Goal: Task Accomplishment & Management: Use online tool/utility

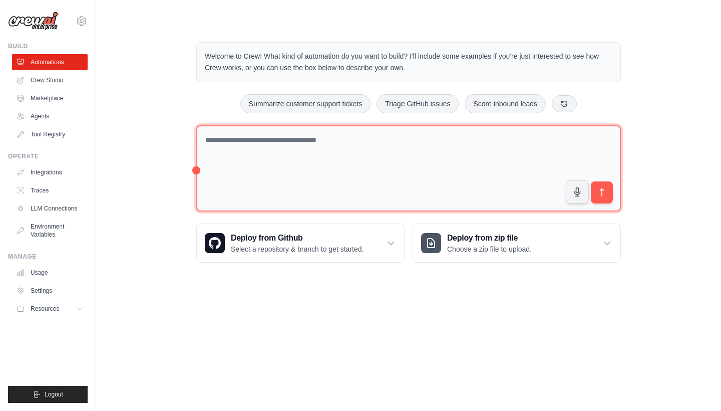
click at [349, 164] on textarea at bounding box center [408, 168] width 425 height 87
paste textarea "**********"
type textarea "**********"
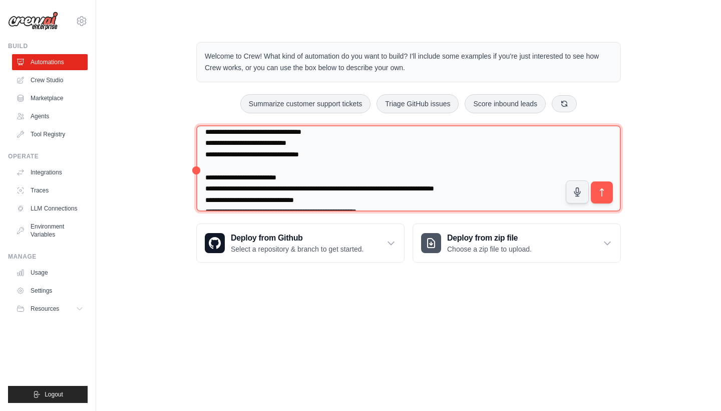
scroll to position [372, 0]
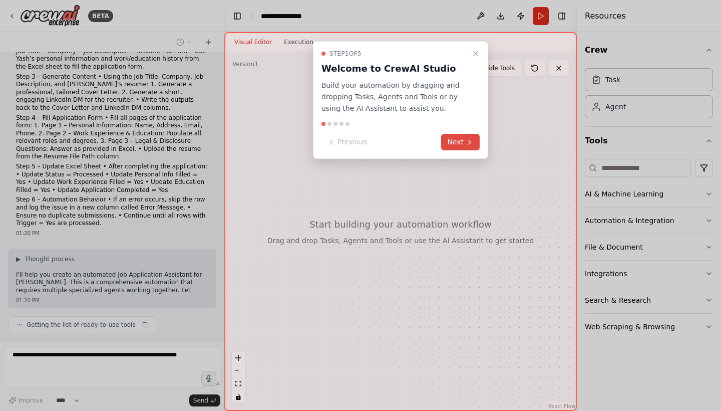
click at [460, 138] on button "Next" at bounding box center [460, 142] width 39 height 17
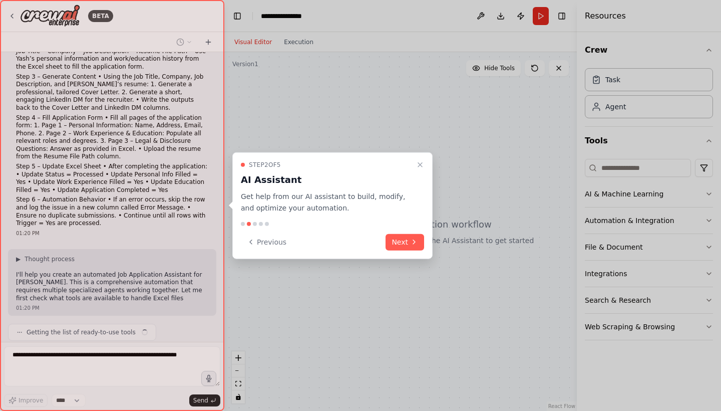
scroll to position [91, 0]
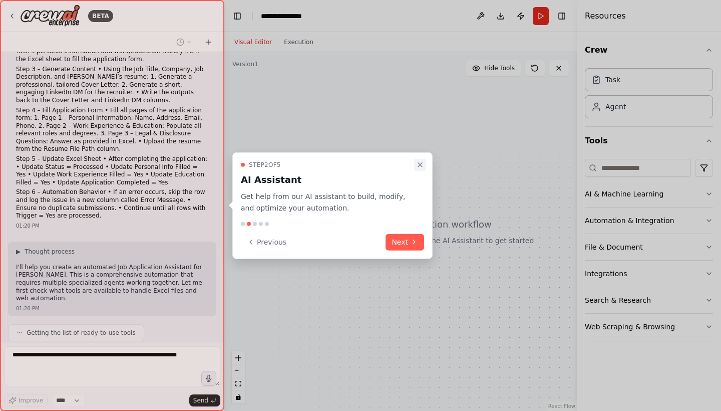
click at [419, 165] on icon "Close walkthrough" at bounding box center [420, 165] width 8 height 8
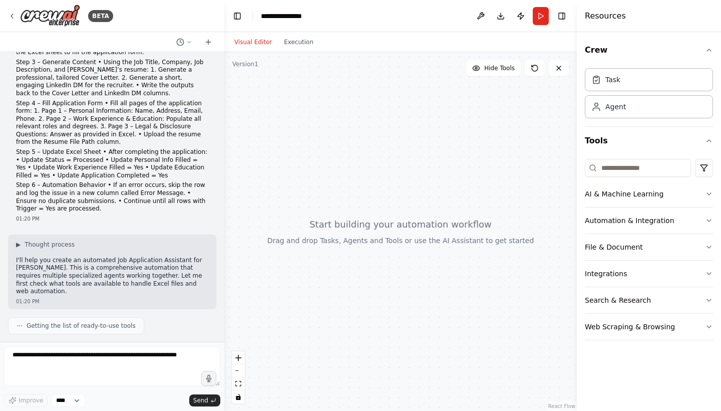
scroll to position [149, 0]
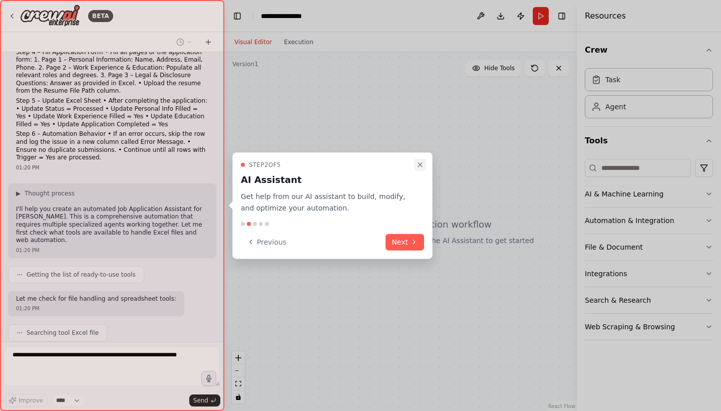
click at [421, 162] on icon "Close walkthrough" at bounding box center [420, 165] width 8 height 8
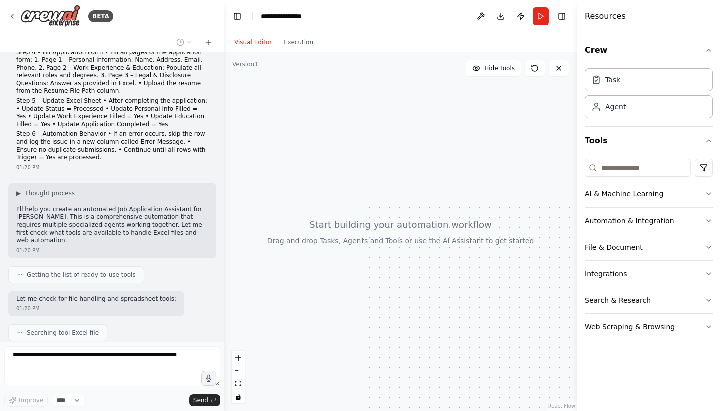
click at [357, 245] on div at bounding box center [400, 231] width 353 height 359
drag, startPoint x: 362, startPoint y: 223, endPoint x: 331, endPoint y: 251, distance: 42.2
click at [331, 251] on div at bounding box center [400, 231] width 353 height 359
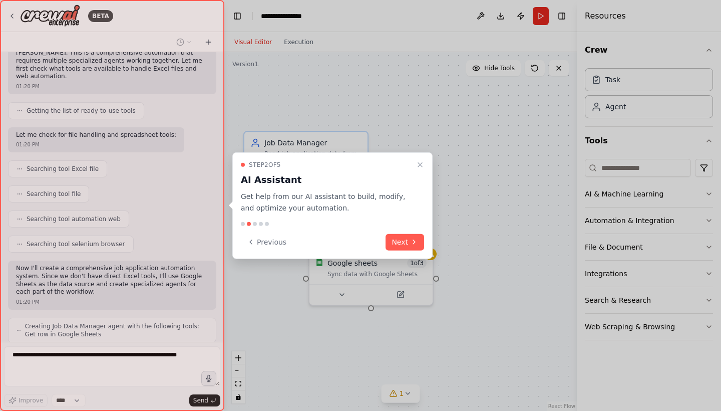
scroll to position [338, 0]
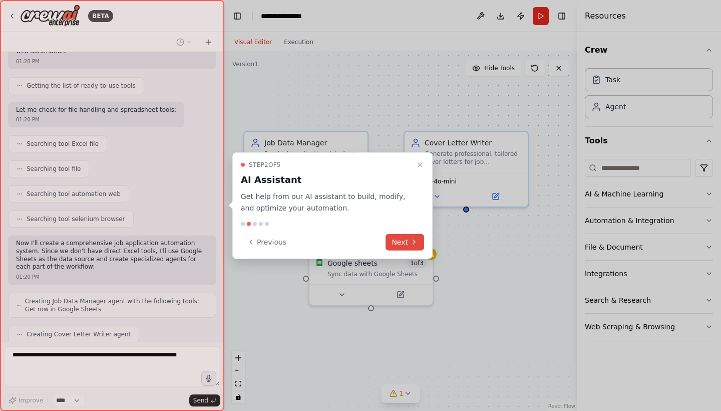
click at [407, 239] on button "Next" at bounding box center [405, 241] width 39 height 17
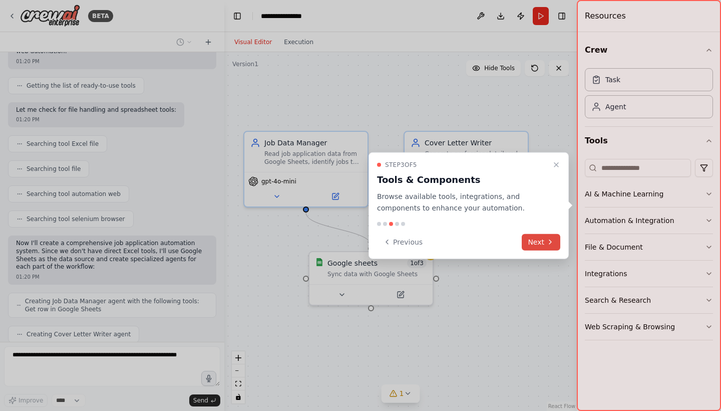
click at [535, 244] on button "Next" at bounding box center [541, 241] width 39 height 17
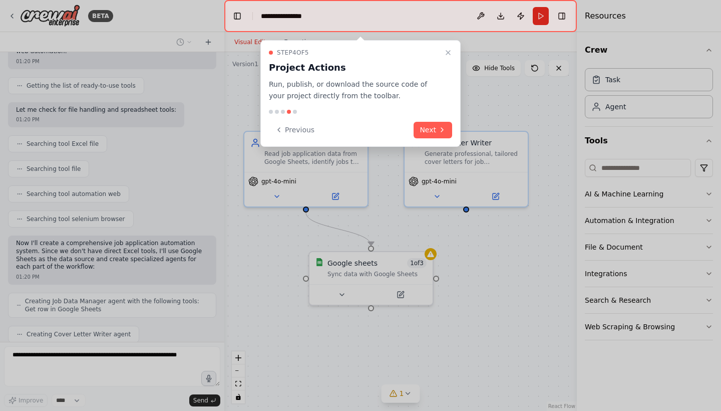
scroll to position [363, 0]
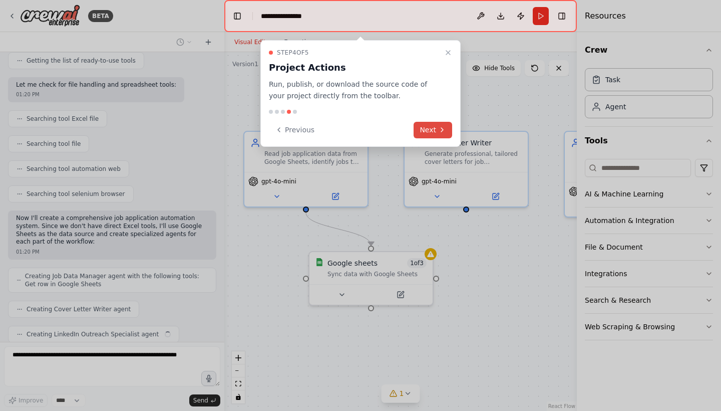
click at [439, 130] on icon at bounding box center [442, 130] width 8 height 8
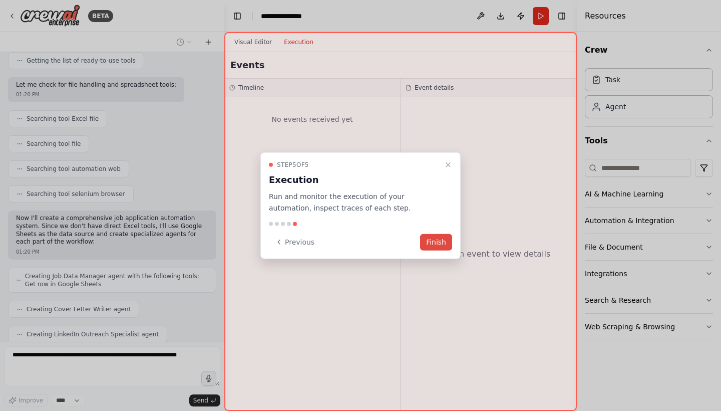
click at [432, 246] on button "Finish" at bounding box center [436, 241] width 32 height 17
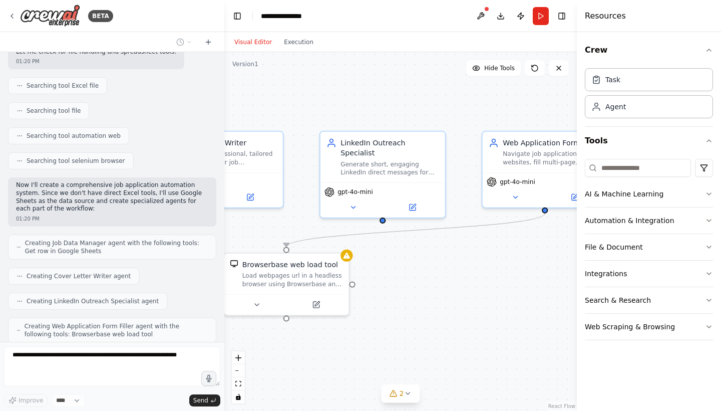
scroll to position [437, 0]
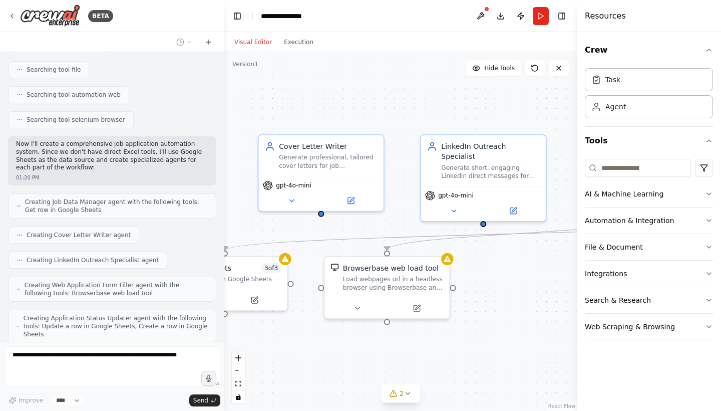
drag, startPoint x: 542, startPoint y: 339, endPoint x: 398, endPoint y: 344, distance: 144.3
click at [398, 344] on div ".deletable-edge-delete-btn { width: 20px; height: 20px; border: 0px solid #ffff…" at bounding box center [400, 231] width 353 height 359
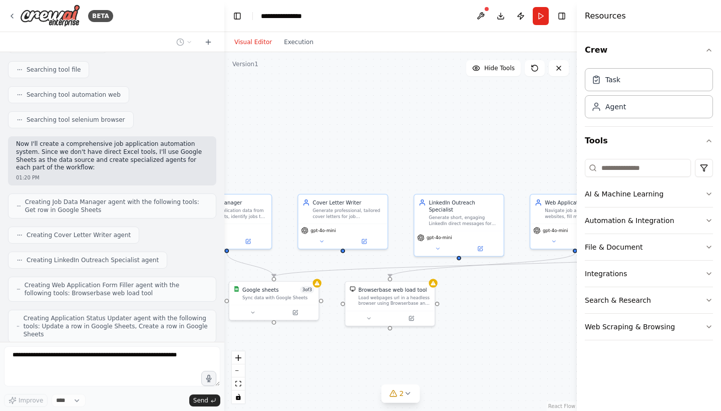
click at [398, 344] on div ".deletable-edge-delete-btn { width: 20px; height: 20px; border: 0px solid #ffff…" at bounding box center [400, 231] width 353 height 359
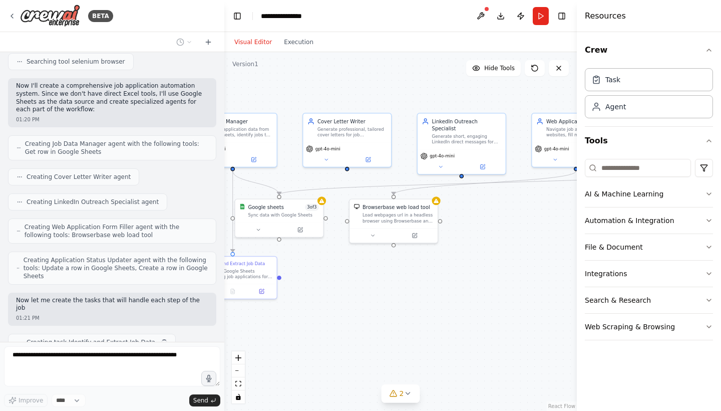
scroll to position [502, 0]
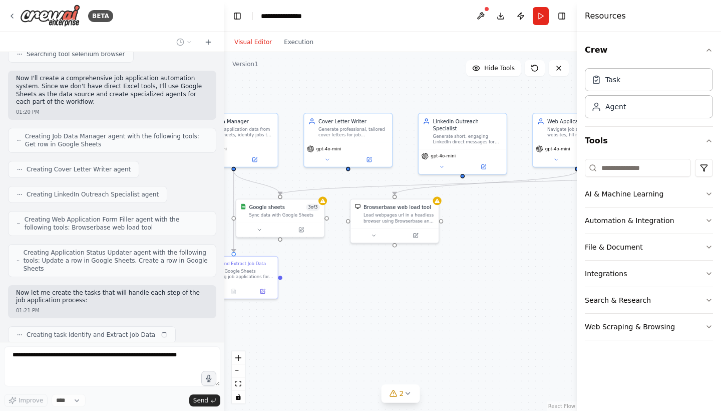
drag, startPoint x: 485, startPoint y: 345, endPoint x: 493, endPoint y: 262, distance: 82.5
click at [493, 262] on div ".deletable-edge-delete-btn { width: 20px; height: 20px; border: 0px solid #ffff…" at bounding box center [400, 231] width 353 height 359
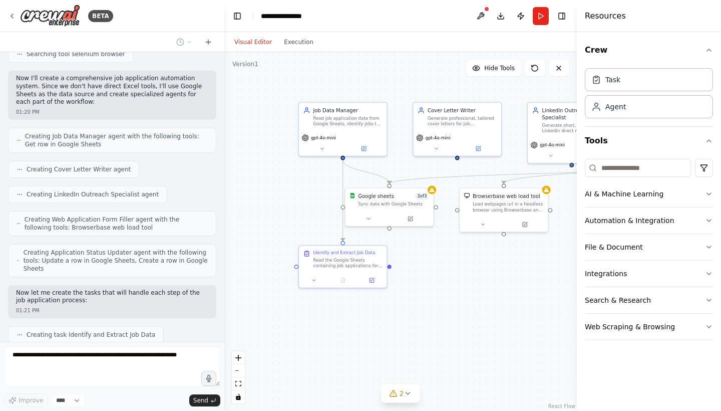
drag, startPoint x: 369, startPoint y: 258, endPoint x: 475, endPoint y: 246, distance: 106.9
click at [475, 246] on div ".deletable-edge-delete-btn { width: 20px; height: 20px; border: 0px solid #ffff…" at bounding box center [400, 231] width 353 height 359
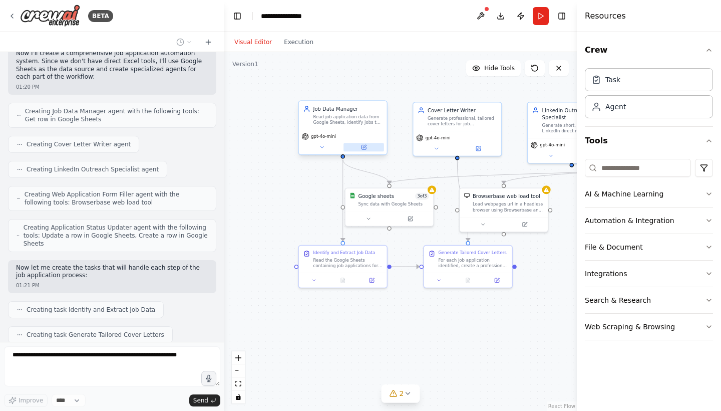
click at [359, 144] on button at bounding box center [364, 147] width 41 height 9
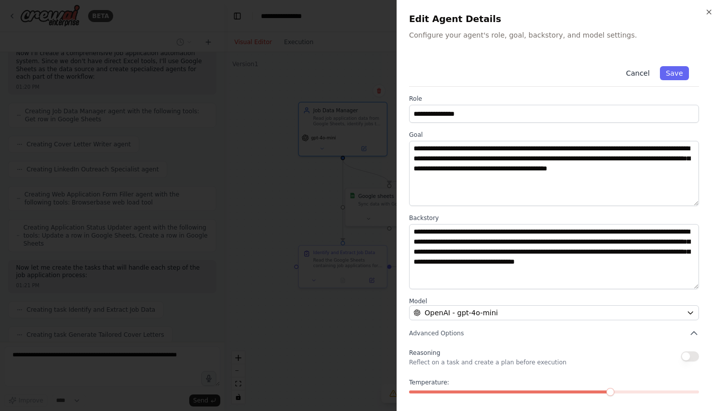
scroll to position [552, 0]
click at [636, 68] on button "Cancel" at bounding box center [638, 73] width 36 height 14
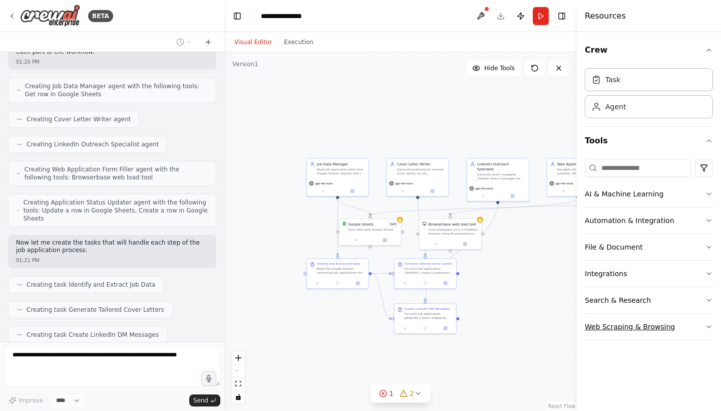
scroll to position [577, 0]
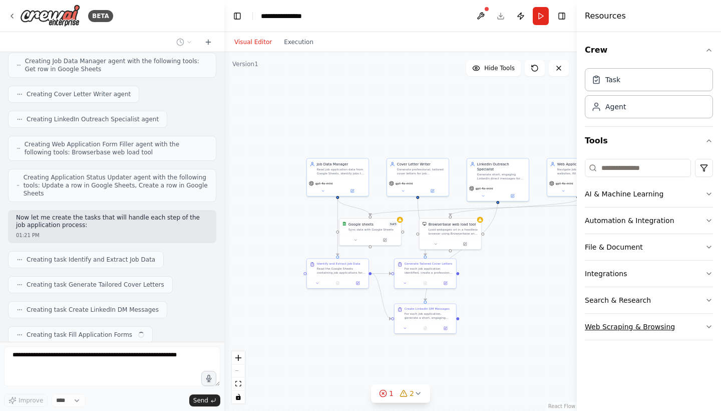
drag, startPoint x: 607, startPoint y: 335, endPoint x: 587, endPoint y: 334, distance: 20.1
click at [587, 335] on button "Web Scraping & Browsing" at bounding box center [649, 327] width 128 height 26
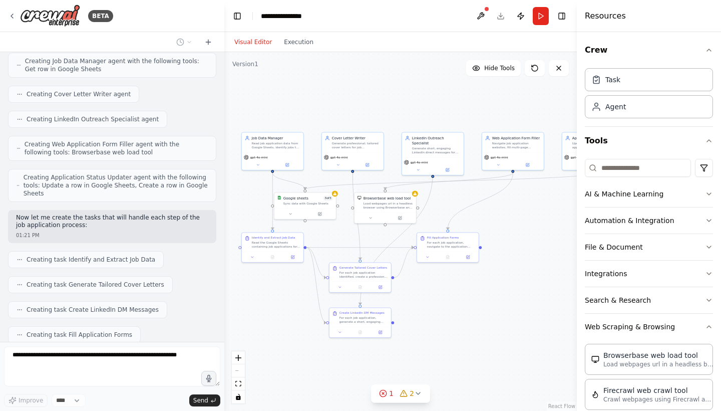
drag, startPoint x: 565, startPoint y: 330, endPoint x: 500, endPoint y: 304, distance: 70.1
click at [500, 304] on div ".deletable-edge-delete-btn { width: 20px; height: 20px; border: 0px solid #ffff…" at bounding box center [400, 231] width 353 height 359
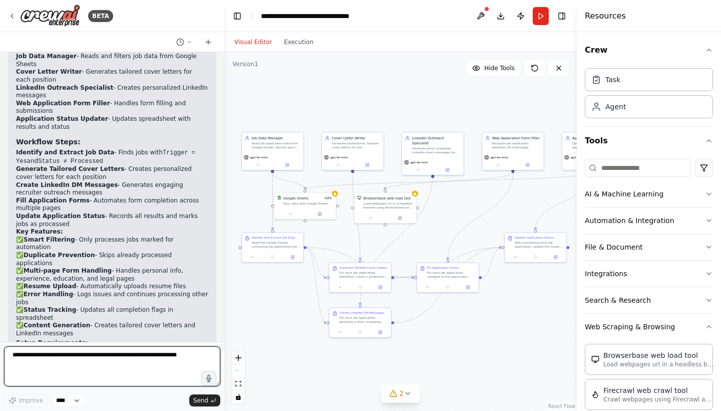
scroll to position [1086, 0]
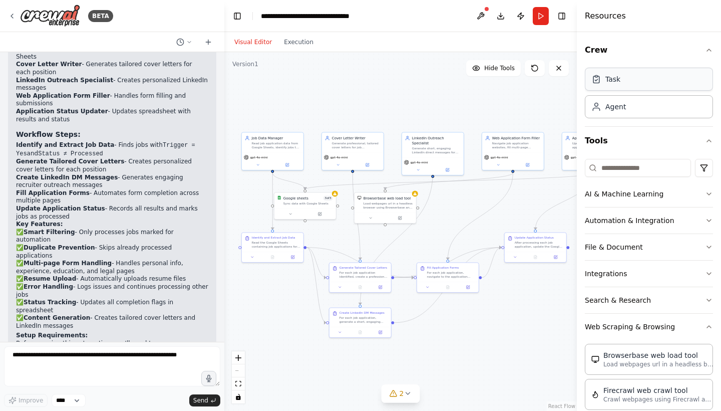
click at [613, 75] on div "Task" at bounding box center [613, 79] width 15 height 10
click at [616, 81] on div "Task" at bounding box center [613, 79] width 15 height 10
click at [616, 111] on div "Agent" at bounding box center [616, 106] width 21 height 10
click at [138, 360] on textarea at bounding box center [112, 366] width 216 height 40
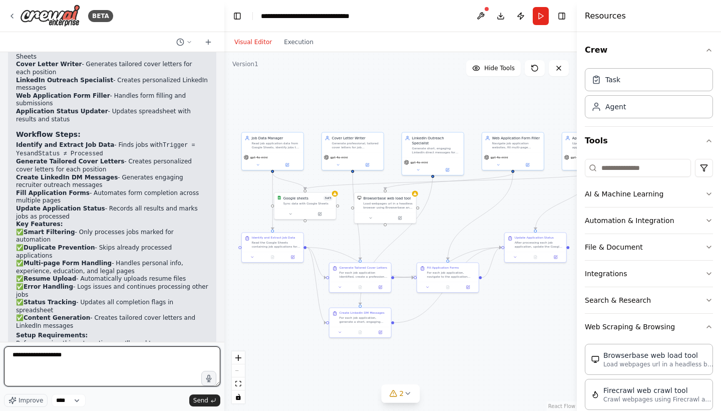
type textarea "**********"
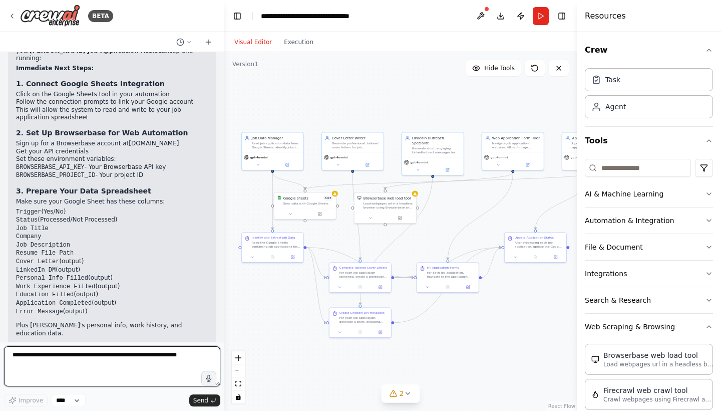
scroll to position [1568, 0]
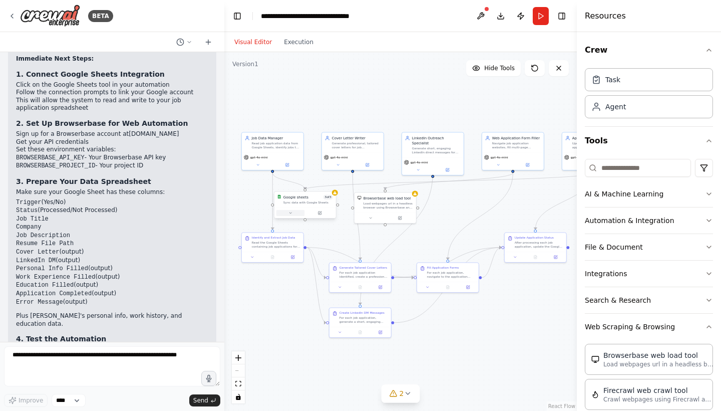
click at [294, 213] on button at bounding box center [290, 213] width 29 height 6
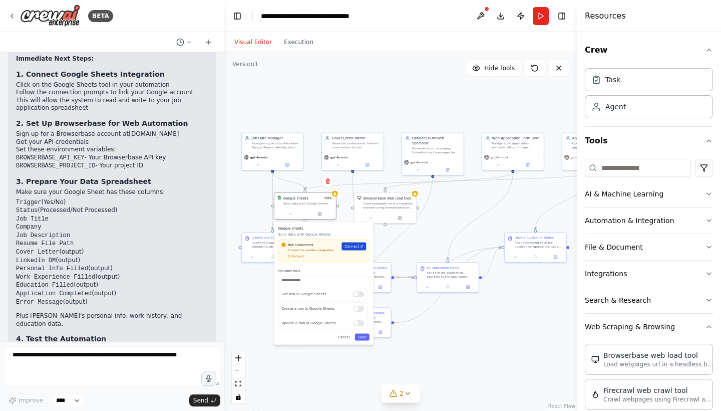
click at [354, 248] on span "Connect" at bounding box center [352, 245] width 15 height 5
click at [84, 364] on textarea at bounding box center [112, 366] width 216 height 40
paste textarea "**********"
type textarea "**********"
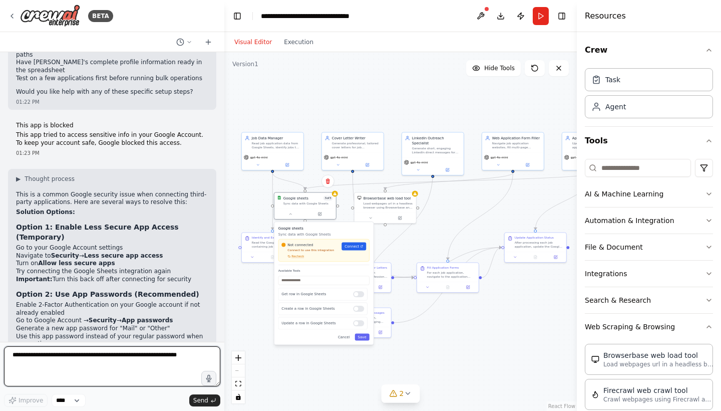
scroll to position [1966, 0]
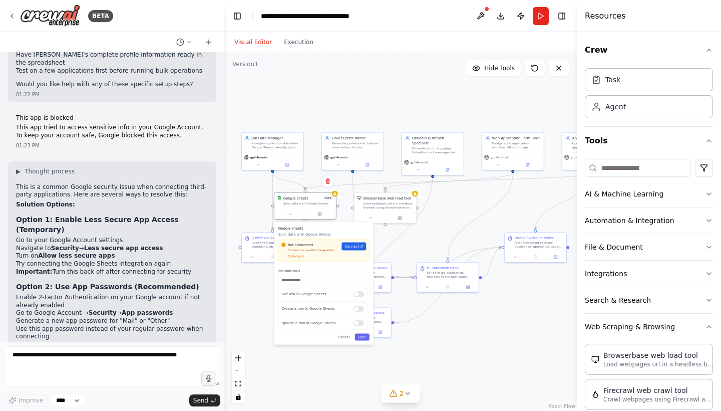
click at [293, 375] on div ".deletable-edge-delete-btn { width: 20px; height: 20px; border: 0px solid #ffff…" at bounding box center [400, 231] width 353 height 359
click at [330, 385] on div ".deletable-edge-delete-btn { width: 20px; height: 20px; border: 0px solid #ffff…" at bounding box center [400, 231] width 353 height 359
click at [326, 228] on h3 "Google sheets" at bounding box center [323, 228] width 91 height 5
click at [354, 197] on icon "Edge from 5e4ac3f3-f613-47e8-b17c-4860ef728669 to f0d723f4-ee6d-4c51-8572-ed764…" at bounding box center [357, 216] width 8 height 87
click at [312, 199] on div "Google sheets 3 of 3" at bounding box center [311, 201] width 50 height 5
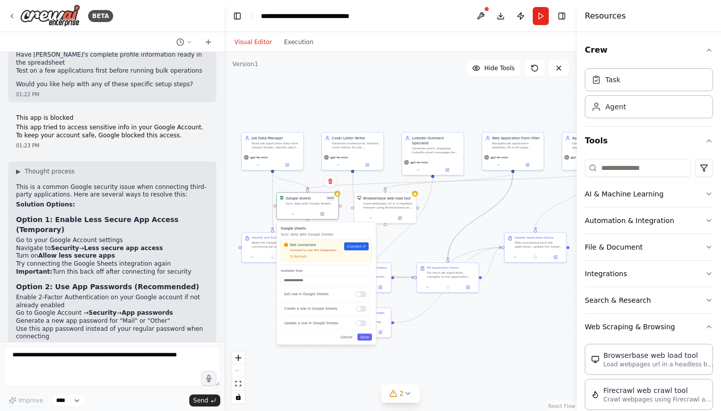
click at [487, 210] on icon "Edge from 66c9748a-cfd4-4dd1-85a8-c76fb4efff78 to 4d0129ba-a52b-482a-a27b-8d31a…" at bounding box center [480, 216] width 65 height 87
click at [432, 259] on div ".deletable-edge-delete-btn { width: 20px; height: 20px; border: 0px solid #ffff…" at bounding box center [400, 231] width 353 height 359
click at [299, 217] on div at bounding box center [308, 212] width 62 height 11
click at [297, 213] on button at bounding box center [293, 213] width 29 height 6
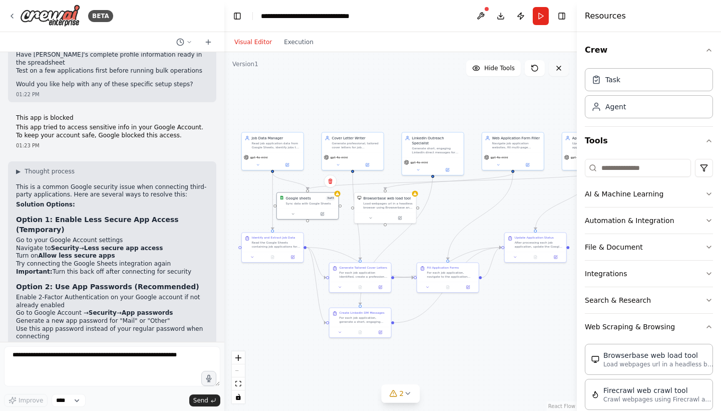
click at [561, 73] on button at bounding box center [559, 68] width 20 height 16
click at [559, 63] on button at bounding box center [559, 68] width 20 height 16
click at [537, 69] on icon at bounding box center [535, 68] width 8 height 8
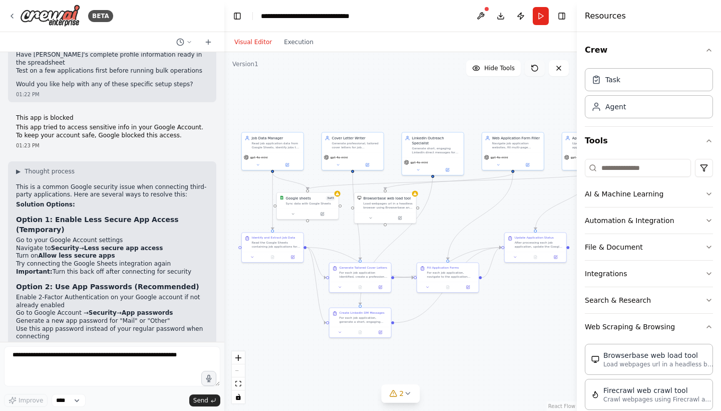
click at [537, 69] on icon at bounding box center [535, 68] width 8 height 8
click at [539, 224] on icon "Edge from 8aa62b97-c56d-425e-aaaa-a2b854b91c84 to c23fdde1-0414-46b3-ba10-8ab84…" at bounding box center [566, 201] width 59 height 58
click at [103, 352] on textarea at bounding box center [112, 366] width 216 height 40
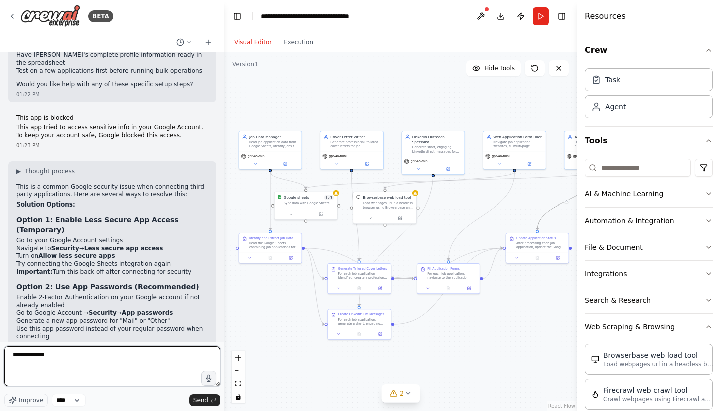
type textarea "**********"
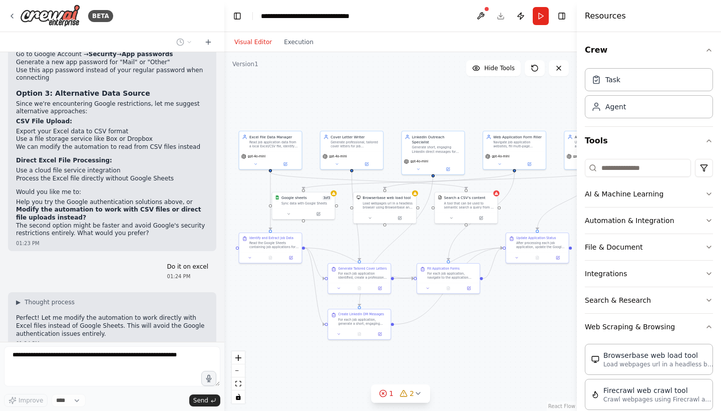
scroll to position [2232, 0]
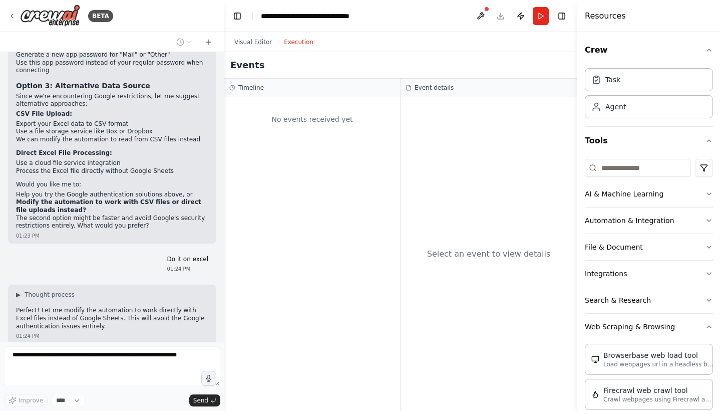
click at [291, 38] on button "Execution" at bounding box center [299, 42] width 42 height 12
click at [319, 218] on div "No events received yet" at bounding box center [312, 254] width 176 height 314
drag, startPoint x: 289, startPoint y: 103, endPoint x: 373, endPoint y: 259, distance: 177.9
click at [374, 260] on div "No events received yet" at bounding box center [312, 254] width 176 height 314
click at [259, 44] on button "Visual Editor" at bounding box center [253, 42] width 50 height 12
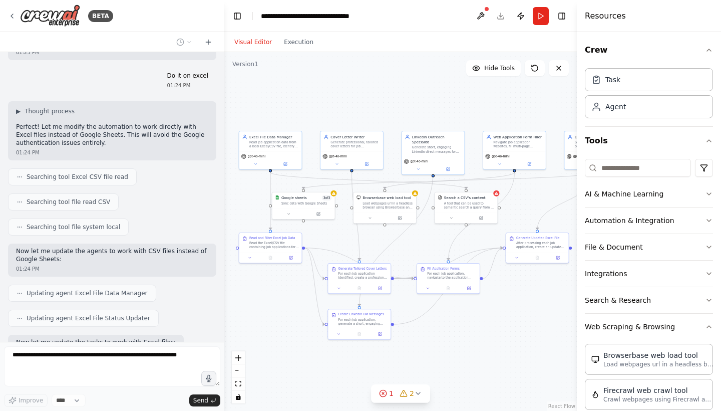
scroll to position [2440, 0]
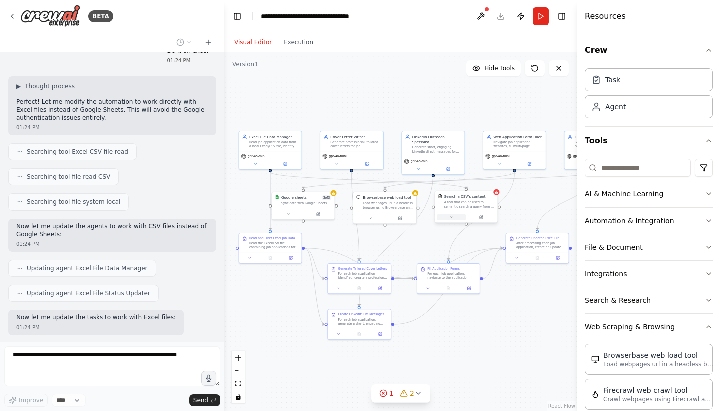
click at [451, 214] on button at bounding box center [451, 217] width 29 height 6
click at [515, 293] on div "Select a model" at bounding box center [482, 290] width 82 height 5
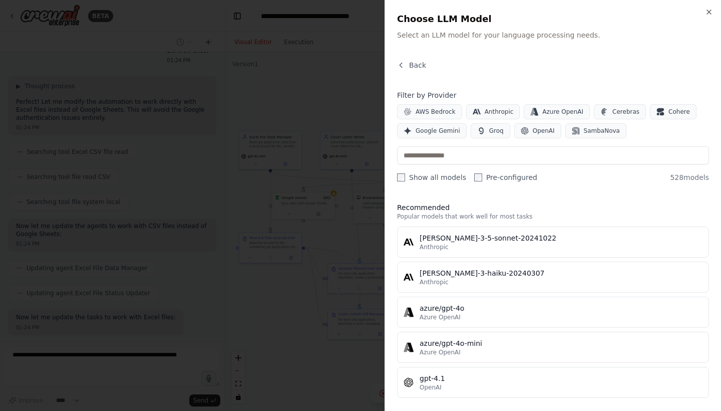
click at [335, 288] on div at bounding box center [360, 205] width 721 height 411
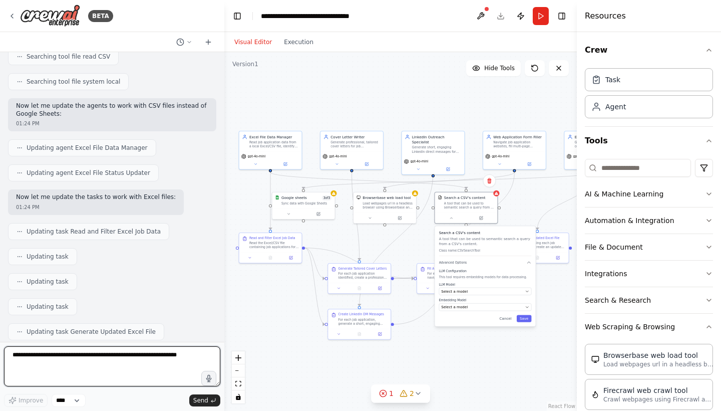
click at [130, 365] on textarea at bounding box center [112, 366] width 216 height 40
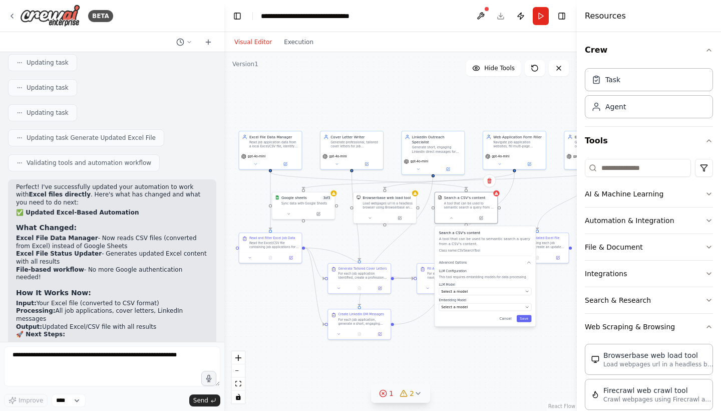
click at [398, 389] on div "1 2" at bounding box center [396, 393] width 35 height 10
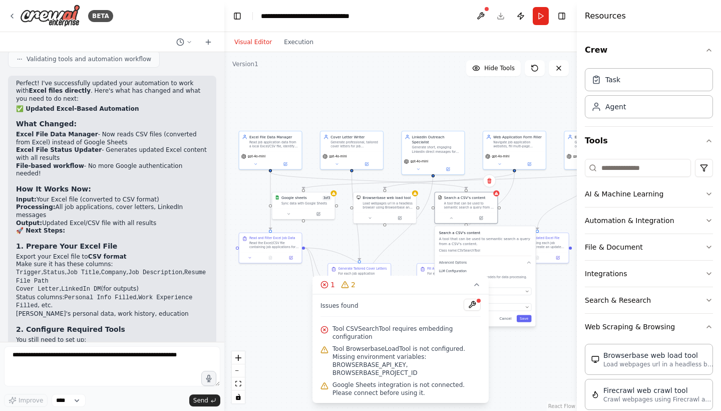
click at [367, 336] on span "Tool CSVSearchTool requires embedding configuration" at bounding box center [407, 333] width 148 height 16
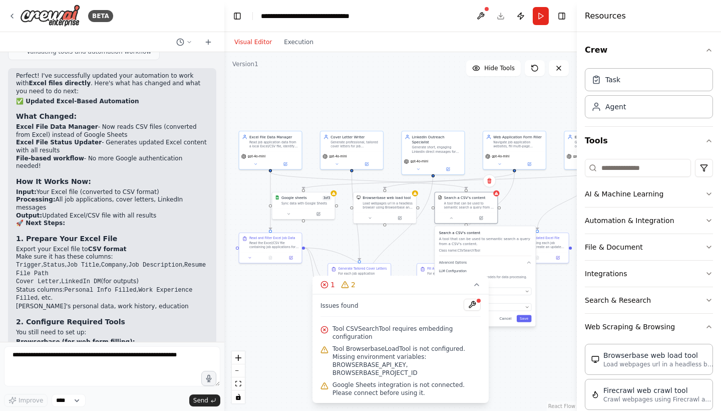
click at [262, 362] on div ".deletable-edge-delete-btn { width: 20px; height: 20px; border: 0px solid #ffff…" at bounding box center [400, 231] width 353 height 359
click at [476, 287] on icon at bounding box center [477, 284] width 8 height 8
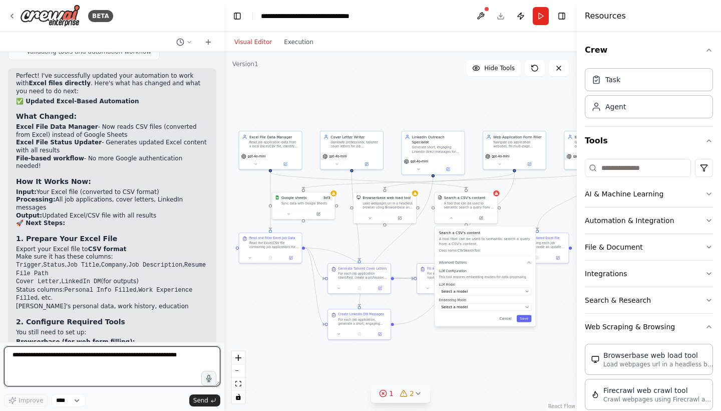
click at [129, 351] on textarea at bounding box center [112, 366] width 216 height 40
type textarea "**********"
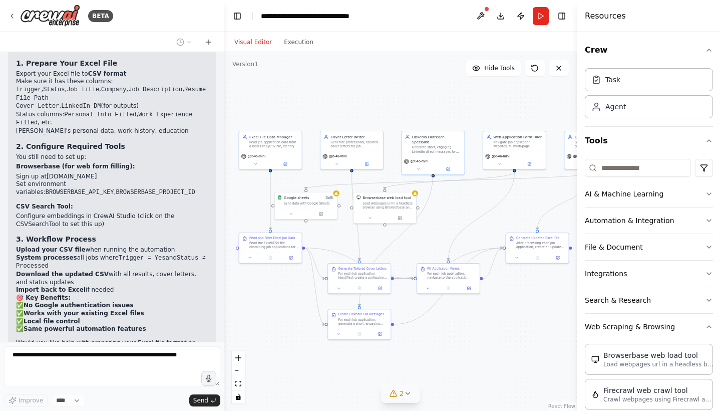
scroll to position [3106, 0]
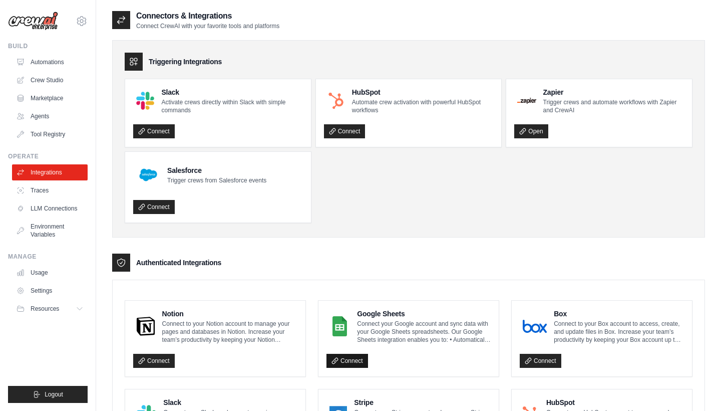
click at [357, 360] on link "Connect" at bounding box center [348, 361] width 42 height 14
